Goal: Communication & Community: Answer question/provide support

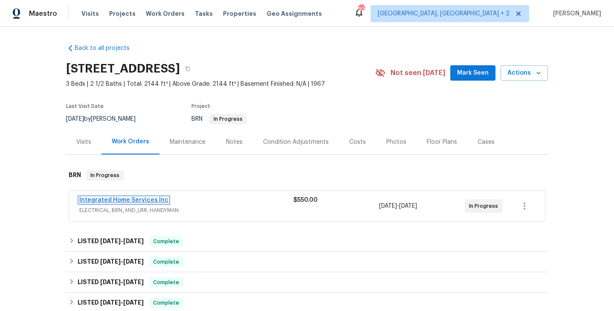
click at [116, 201] on link "Integrated Home Services Inc" at bounding box center [123, 200] width 89 height 6
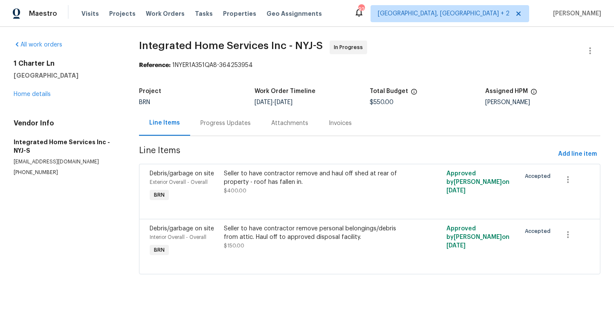
click at [219, 116] on div "Progress Updates" at bounding box center [225, 122] width 71 height 25
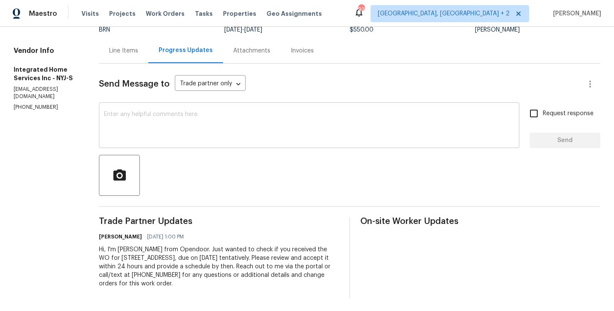
scroll to position [73, 0]
click at [149, 123] on textarea at bounding box center [309, 125] width 410 height 30
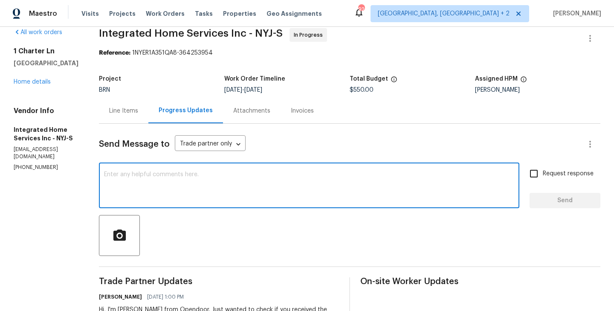
scroll to position [0, 0]
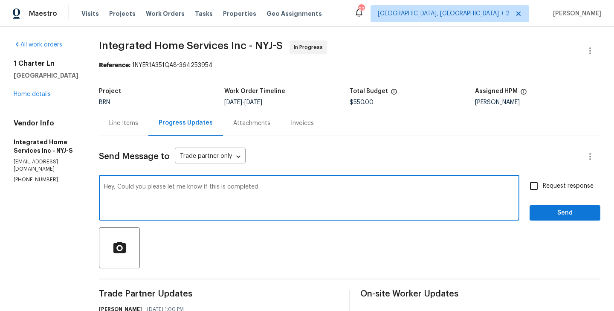
type textarea "Hey, Could you please let me know if this is completed."
click at [537, 190] on input "Request response" at bounding box center [534, 186] width 18 height 18
checkbox input "true"
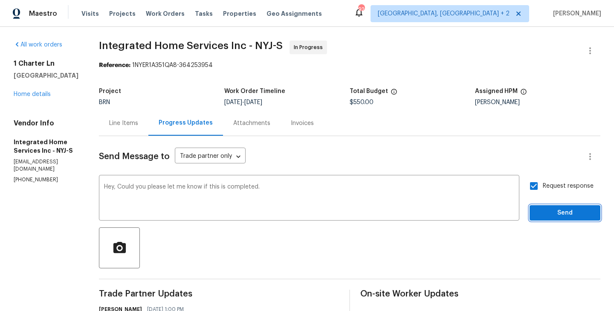
click at [562, 211] on span "Send" at bounding box center [564, 213] width 57 height 11
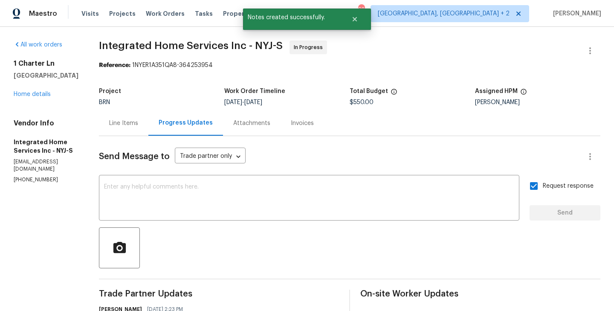
click at [117, 48] on span "Integrated Home Services Inc - NYJ-S" at bounding box center [191, 46] width 184 height 10
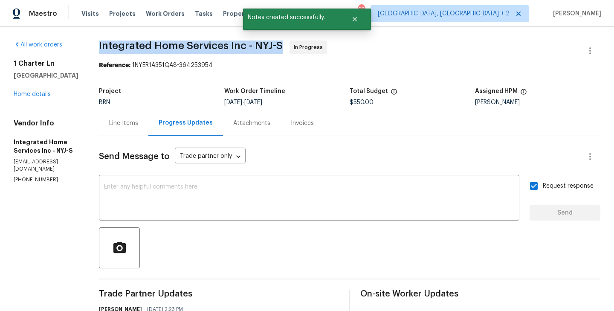
copy span "Integrated Home Services Inc - NYJ-S"
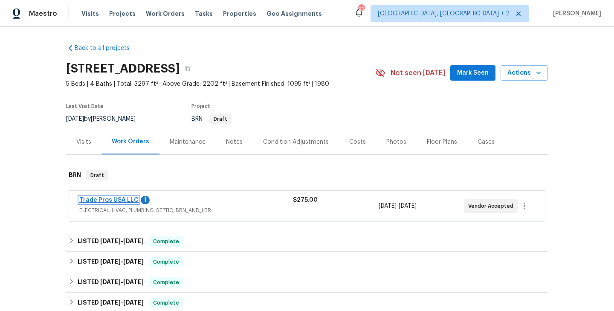
click at [110, 198] on link "Trade Pros USA LLC" at bounding box center [108, 200] width 59 height 6
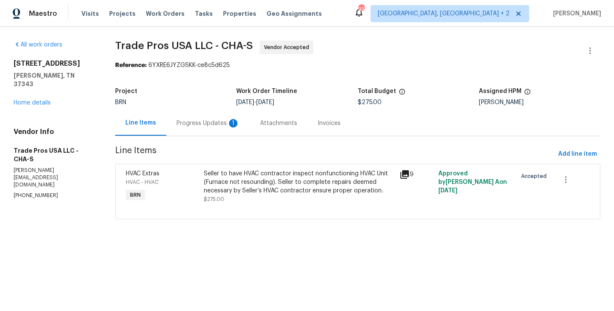
click at [215, 121] on div "Progress Updates 1" at bounding box center [208, 123] width 63 height 9
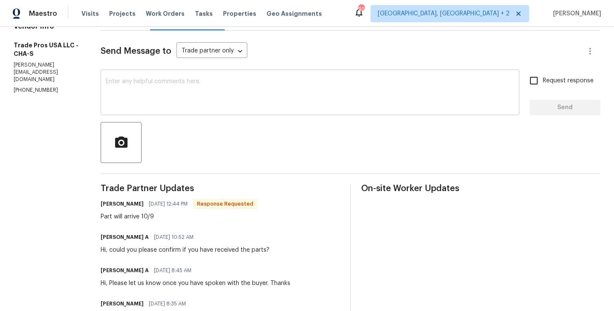
scroll to position [118, 0]
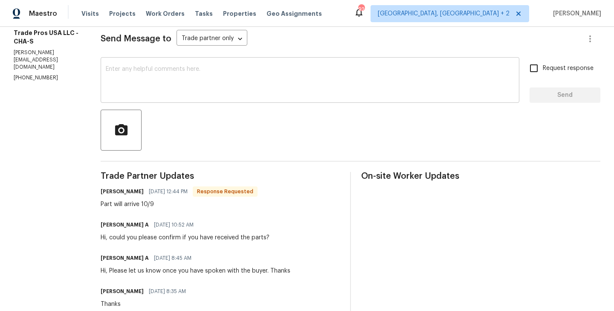
click at [186, 97] on div "x ​" at bounding box center [310, 80] width 419 height 43
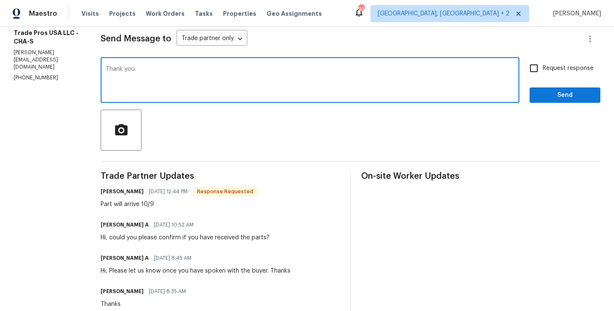
type textarea "Thank you."
click at [536, 72] on input "Request response" at bounding box center [534, 68] width 18 height 18
checkbox input "true"
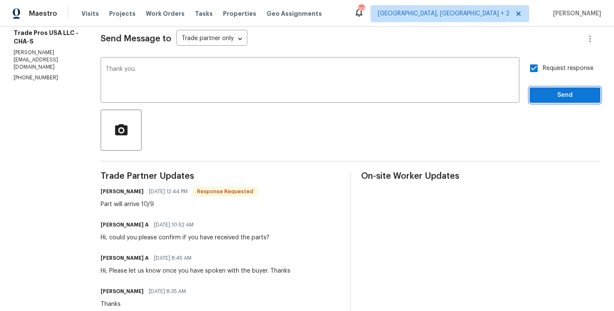
click at [558, 96] on span "Send" at bounding box center [564, 95] width 57 height 11
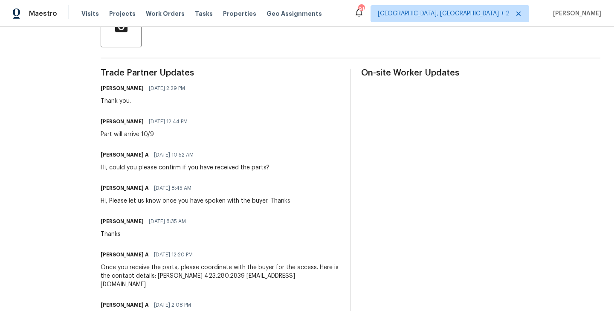
scroll to position [219, 0]
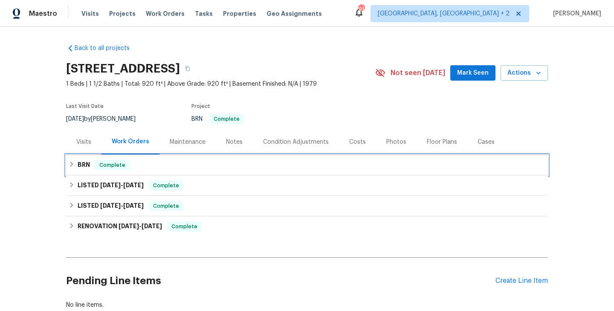
click at [128, 170] on div "BRN Complete" at bounding box center [307, 165] width 477 height 10
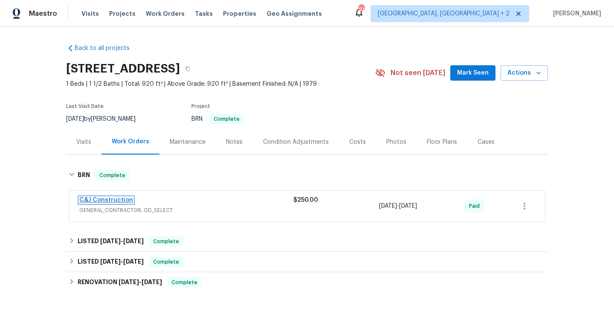
click at [100, 201] on link "C&J Construction" at bounding box center [106, 200] width 54 height 6
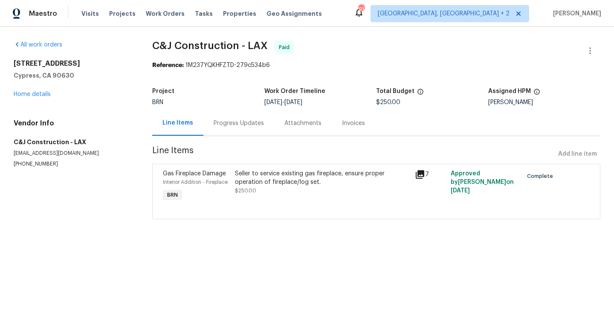
click at [221, 181] on span "Interior Addition - Fireplace" at bounding box center [195, 182] width 65 height 5
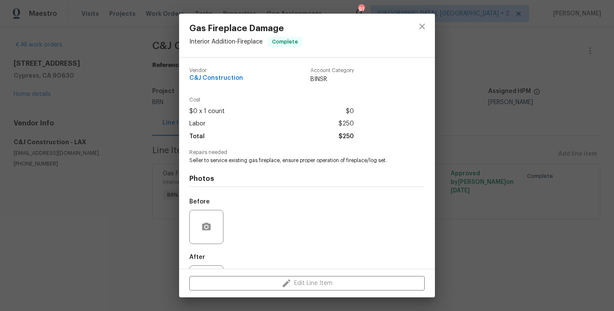
scroll to position [39, 0]
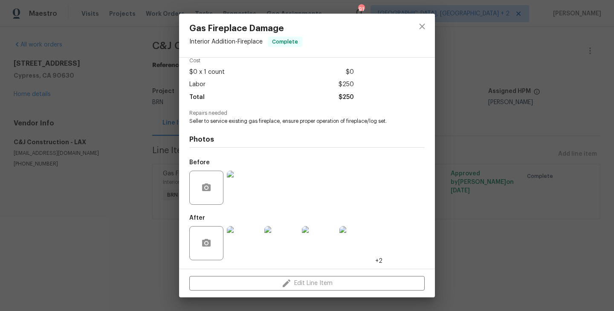
click at [236, 197] on img at bounding box center [244, 188] width 34 height 34
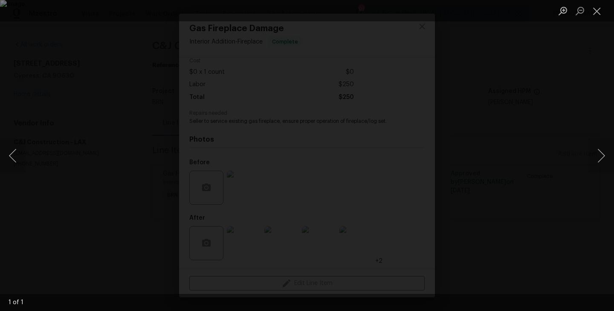
click at [65, 218] on div "Lightbox" at bounding box center [307, 155] width 614 height 311
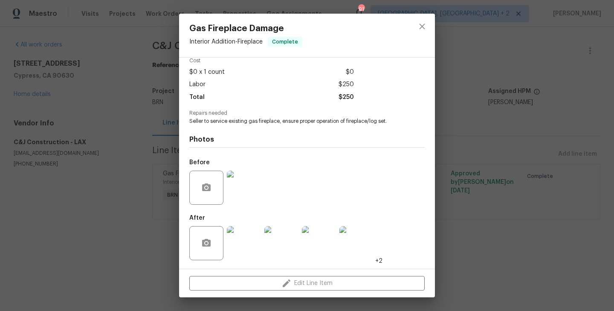
click at [238, 241] on img at bounding box center [244, 243] width 34 height 34
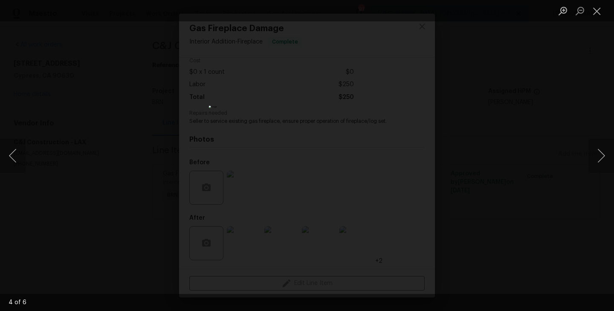
click at [163, 156] on div "Lightbox" at bounding box center [307, 155] width 614 height 311
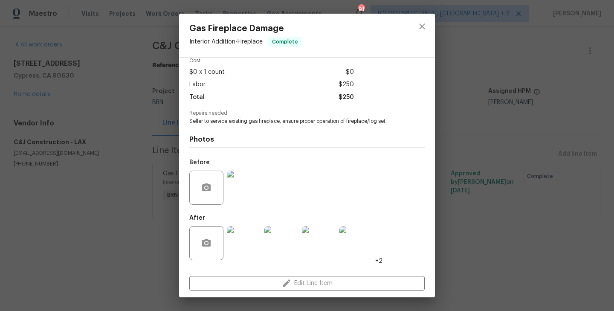
click at [154, 205] on div "Gas Fireplace Damage Interior Addition - Fireplace Complete Vendor C&J Construc…" at bounding box center [307, 155] width 614 height 311
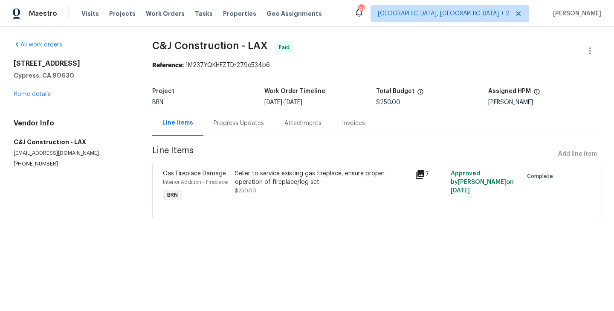
click at [234, 126] on div "Progress Updates" at bounding box center [239, 123] width 50 height 9
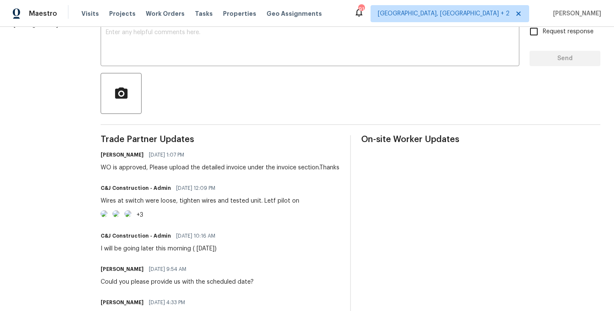
scroll to position [155, 0]
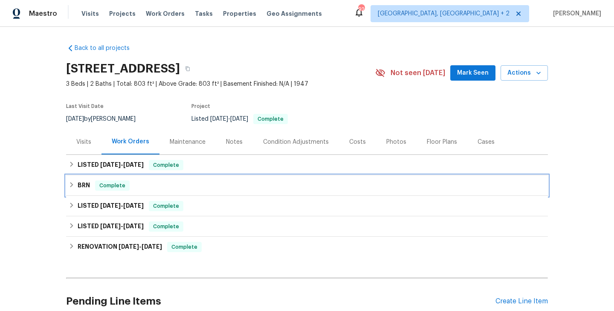
click at [133, 185] on div "BRN Complete" at bounding box center [307, 185] width 477 height 10
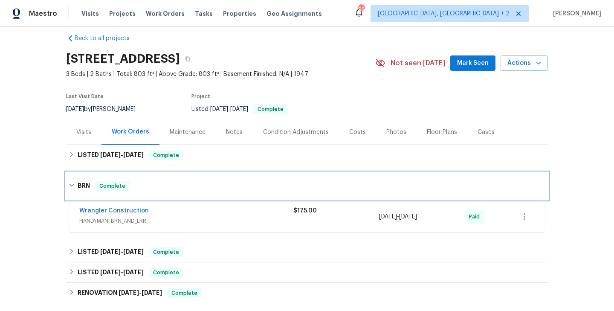
scroll to position [12, 0]
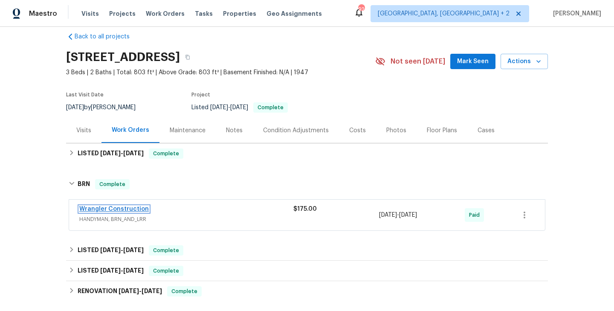
click at [122, 209] on link "Wrangler Construction" at bounding box center [114, 209] width 70 height 6
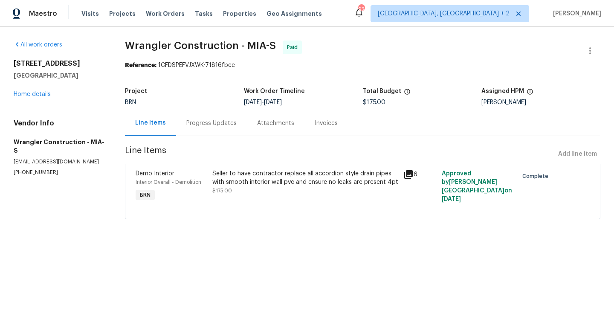
click at [209, 180] on div "Demo Interior Interior Overall - Demolition BRN" at bounding box center [171, 186] width 76 height 39
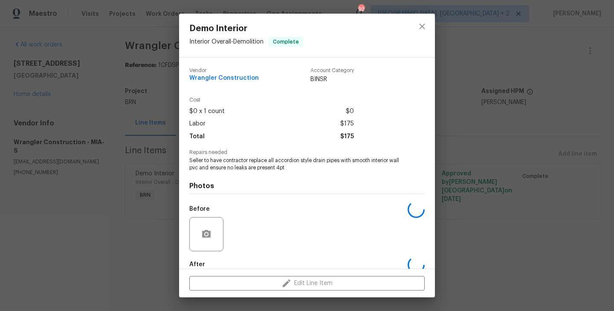
scroll to position [46, 0]
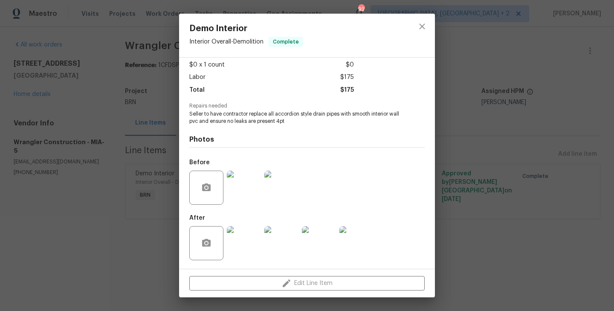
click at [243, 192] on img at bounding box center [244, 188] width 34 height 34
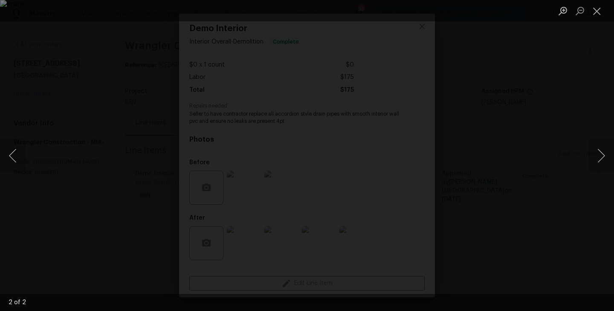
click at [148, 176] on div "Lightbox" at bounding box center [307, 155] width 614 height 311
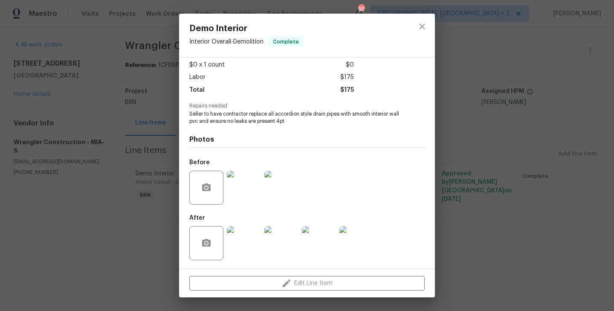
click at [113, 200] on div "Demo Interior Interior Overall - Demolition Complete Vendor Wrangler Constructi…" at bounding box center [307, 155] width 614 height 311
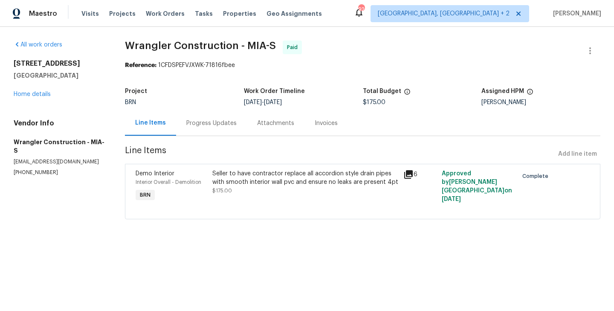
click at [199, 133] on div "Progress Updates" at bounding box center [211, 122] width 71 height 25
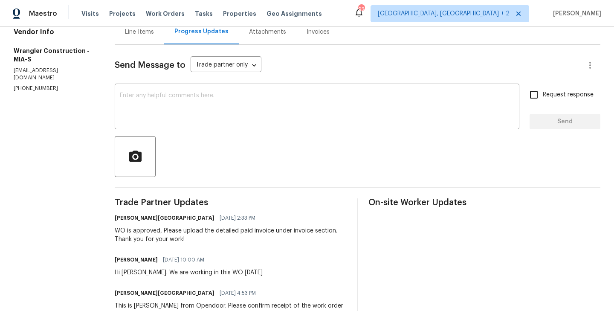
scroll to position [131, 0]
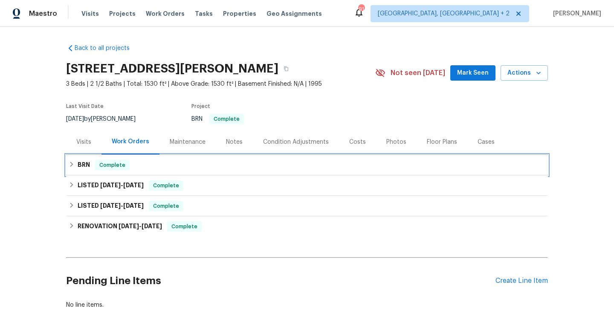
click at [103, 167] on span "Complete" at bounding box center [112, 165] width 33 height 9
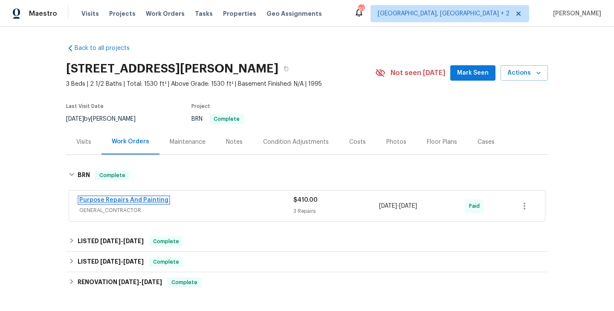
click at [106, 199] on link "Purpose Repairs And Painting" at bounding box center [123, 200] width 89 height 6
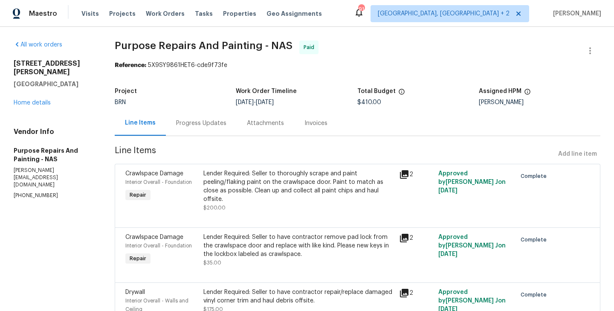
click at [199, 127] on div "Progress Updates" at bounding box center [201, 123] width 50 height 9
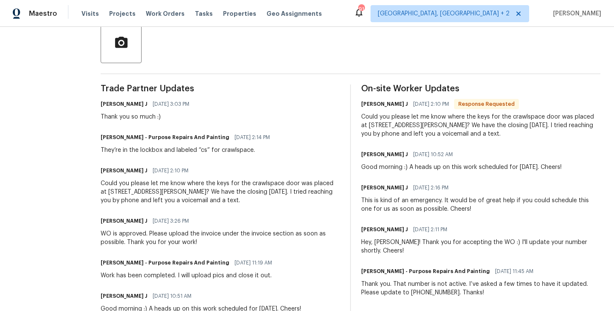
scroll to position [209, 0]
